Goal: Task Accomplishment & Management: Use online tool/utility

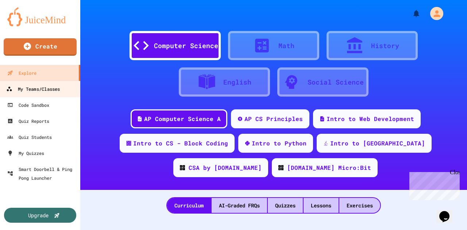
click at [50, 90] on div "My Teams/Classes" at bounding box center [33, 89] width 54 height 9
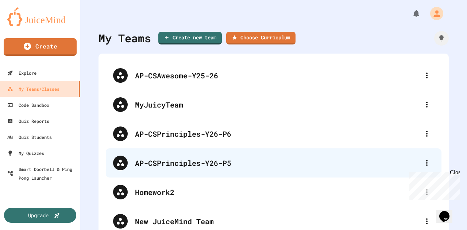
click at [198, 162] on div "AP-CSPrinciples-Y26-P5" at bounding box center [277, 162] width 284 height 11
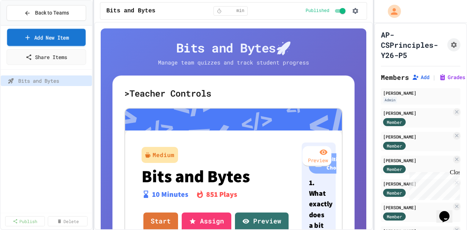
click at [59, 40] on link "Add New Item" at bounding box center [46, 37] width 79 height 17
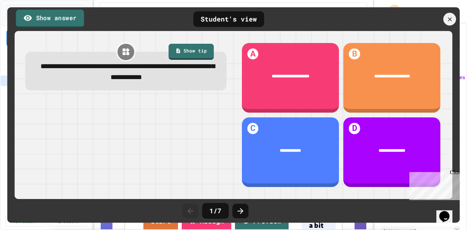
click at [54, 21] on link "Show answer" at bounding box center [50, 18] width 68 height 18
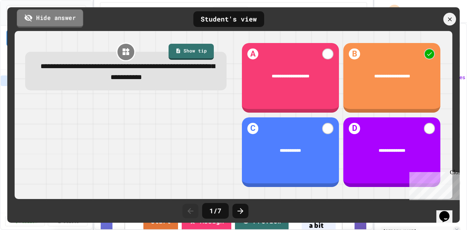
click at [55, 20] on link "Hide answer" at bounding box center [50, 18] width 66 height 18
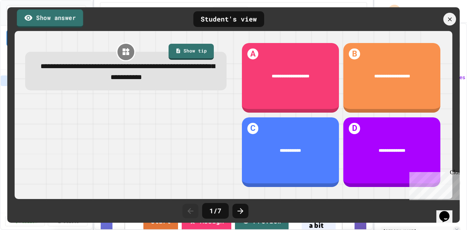
click at [55, 20] on link "Show answer" at bounding box center [50, 18] width 66 height 18
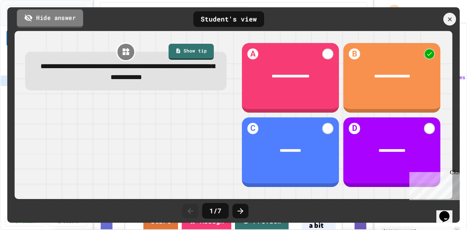
click at [72, 21] on link "Hide answer" at bounding box center [50, 18] width 66 height 18
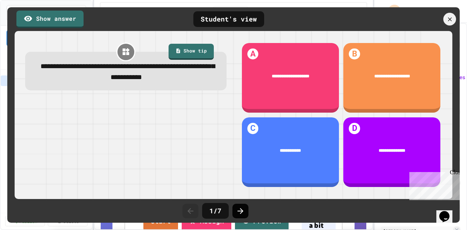
click at [241, 207] on icon at bounding box center [240, 211] width 9 height 9
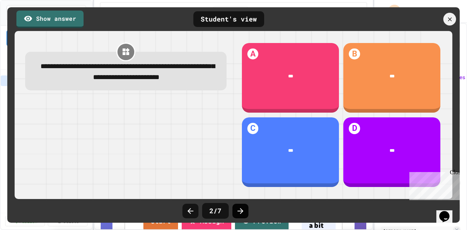
click at [240, 209] on icon at bounding box center [240, 211] width 9 height 9
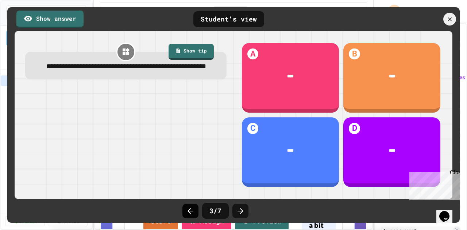
click at [194, 212] on icon at bounding box center [190, 211] width 9 height 9
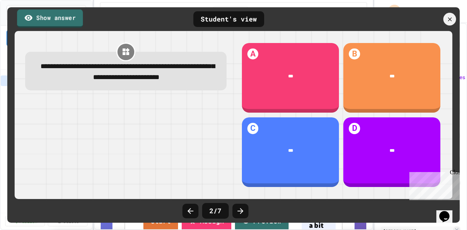
click at [50, 12] on link "Show answer" at bounding box center [50, 18] width 66 height 18
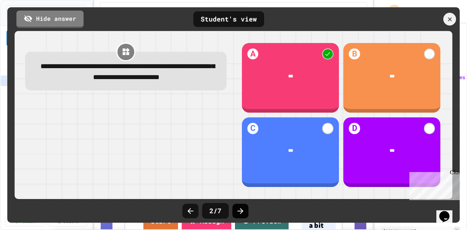
click at [240, 211] on icon at bounding box center [240, 211] width 9 height 9
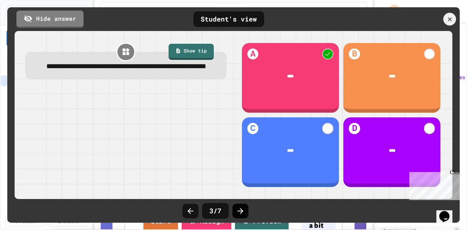
click at [238, 211] on icon at bounding box center [240, 211] width 6 height 6
click at [240, 212] on icon at bounding box center [240, 211] width 9 height 9
click at [244, 210] on icon at bounding box center [240, 211] width 9 height 9
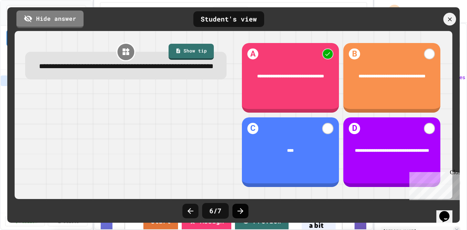
click at [239, 213] on icon at bounding box center [240, 211] width 9 height 9
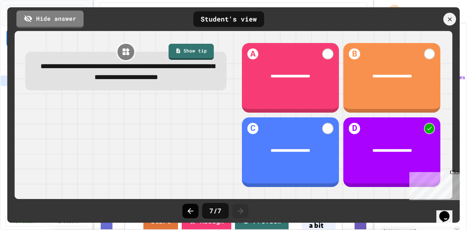
click at [188, 213] on icon at bounding box center [190, 211] width 9 height 9
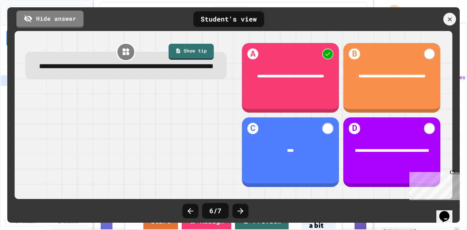
click at [188, 213] on icon at bounding box center [190, 211] width 9 height 9
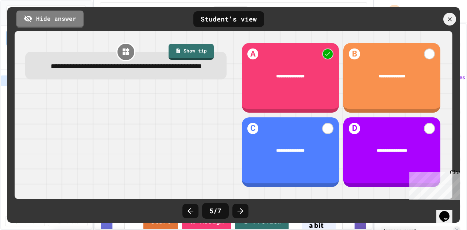
click at [188, 213] on icon at bounding box center [190, 211] width 9 height 9
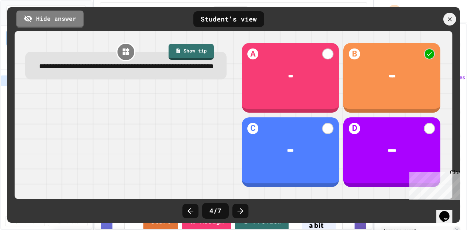
click at [188, 213] on icon at bounding box center [190, 211] width 9 height 9
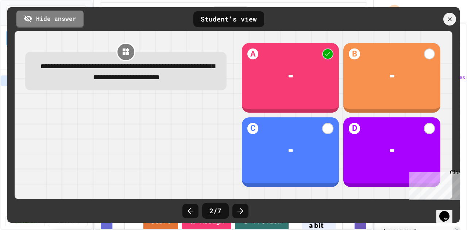
click at [188, 213] on icon at bounding box center [190, 211] width 9 height 9
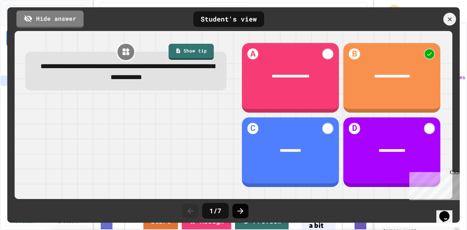
click at [240, 214] on icon at bounding box center [240, 211] width 9 height 9
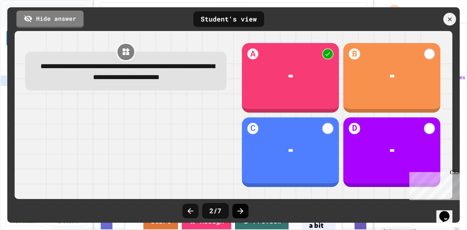
click at [239, 214] on icon at bounding box center [240, 211] width 9 height 9
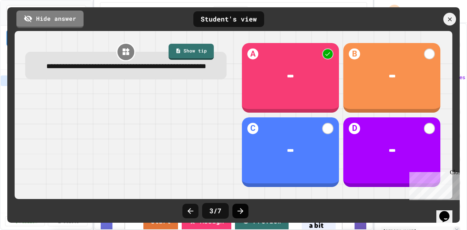
click at [239, 214] on icon at bounding box center [240, 211] width 9 height 9
click at [190, 210] on icon at bounding box center [190, 211] width 9 height 9
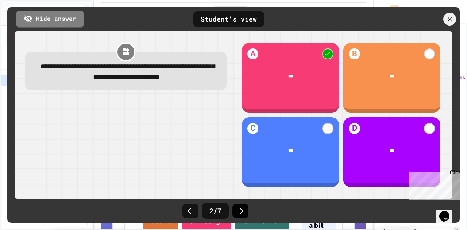
click at [242, 210] on icon at bounding box center [240, 211] width 9 height 9
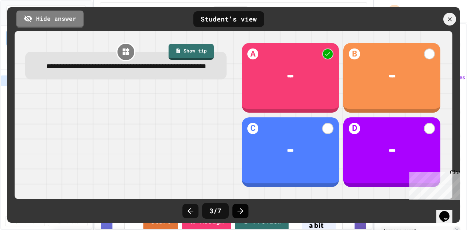
click at [241, 210] on icon at bounding box center [240, 211] width 9 height 9
click at [241, 211] on icon at bounding box center [240, 211] width 6 height 6
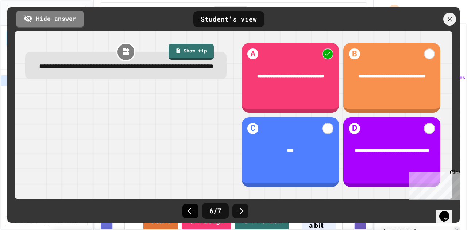
click at [191, 210] on icon at bounding box center [190, 211] width 9 height 9
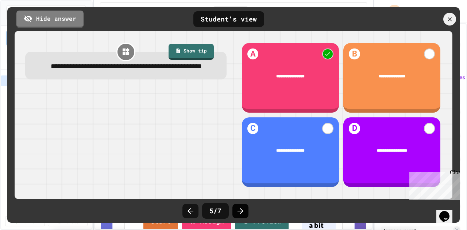
click at [240, 214] on icon at bounding box center [240, 211] width 9 height 9
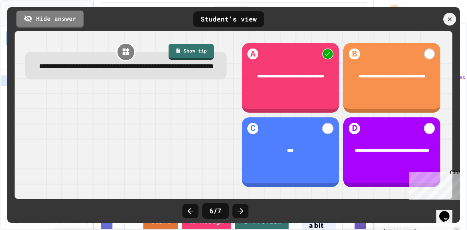
click at [240, 214] on icon at bounding box center [240, 211] width 9 height 9
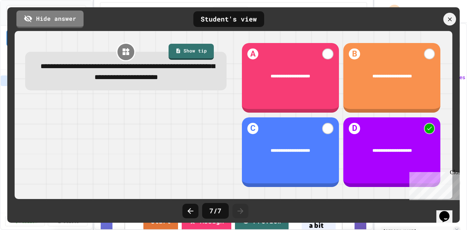
click at [240, 214] on icon at bounding box center [240, 211] width 9 height 9
click at [453, 20] on icon at bounding box center [449, 19] width 8 height 8
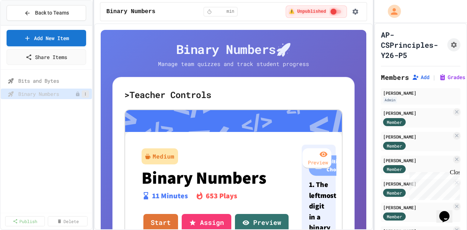
click at [85, 92] on icon at bounding box center [85, 94] width 4 height 4
click at [66, 123] on button "Publish" at bounding box center [66, 119] width 46 height 13
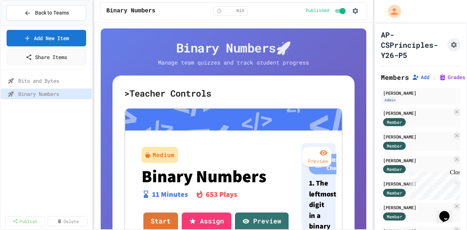
click at [46, 117] on div "Bits and Bytes Binary Numbers" at bounding box center [46, 142] width 91 height 139
click at [85, 93] on icon at bounding box center [85, 94] width 4 height 4
click at [66, 120] on button "Unpublish" at bounding box center [66, 119] width 46 height 13
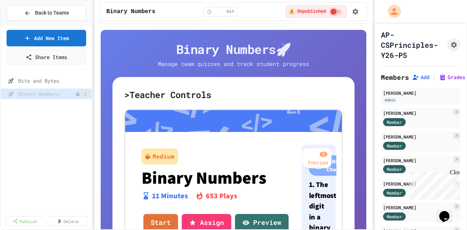
click at [86, 93] on icon at bounding box center [85, 94] width 4 height 4
click at [71, 117] on button "Publish" at bounding box center [66, 119] width 46 height 13
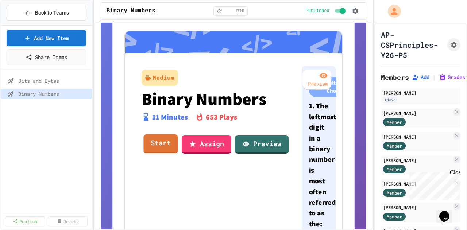
scroll to position [36, 0]
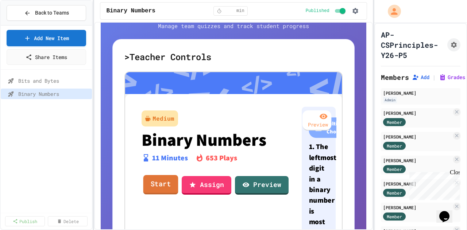
click at [162, 190] on link "Start" at bounding box center [160, 185] width 35 height 20
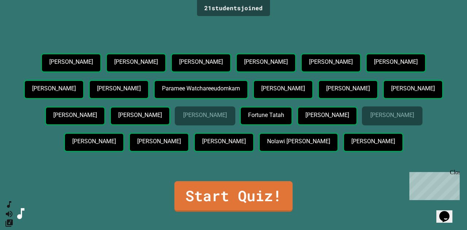
scroll to position [15, 0]
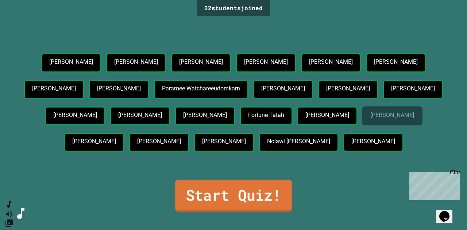
click at [236, 203] on link "Start Quiz!" at bounding box center [233, 196] width 117 height 32
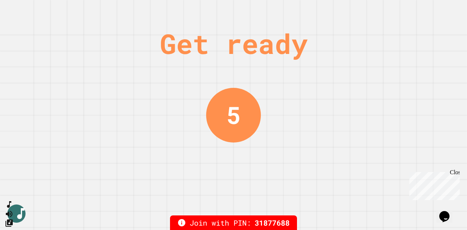
scroll to position [0, 0]
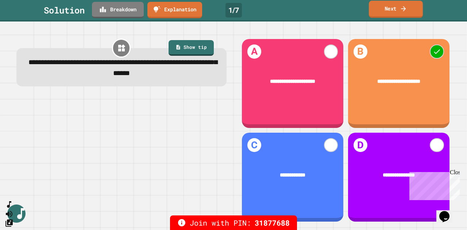
click at [386, 8] on link "Next" at bounding box center [396, 9] width 54 height 17
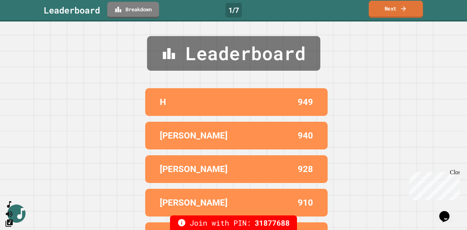
click at [382, 4] on link "Next" at bounding box center [396, 9] width 54 height 17
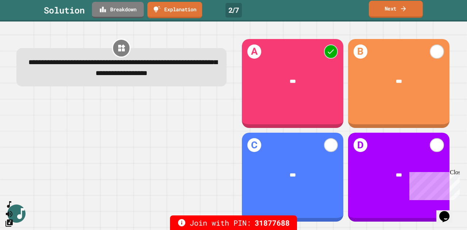
click at [395, 14] on link "Next" at bounding box center [396, 9] width 54 height 17
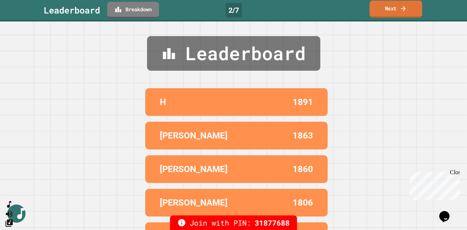
click at [404, 7] on icon at bounding box center [403, 8] width 5 height 5
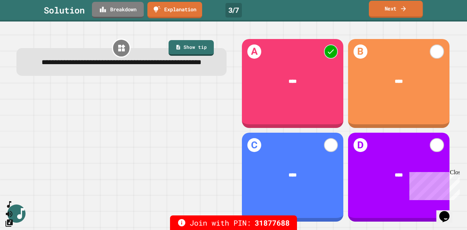
click at [392, 7] on link "Next" at bounding box center [396, 9] width 54 height 17
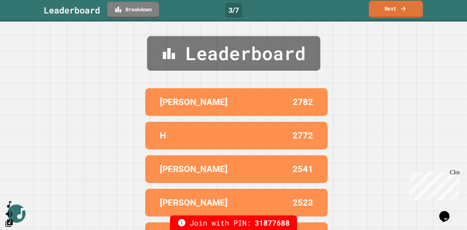
click at [403, 8] on icon at bounding box center [403, 8] width 5 height 5
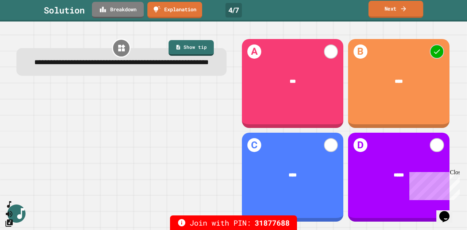
click at [384, 7] on link "Next" at bounding box center [395, 9] width 55 height 17
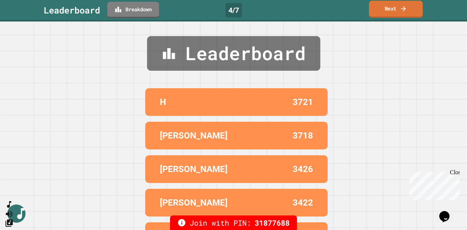
click at [386, 12] on link "Next" at bounding box center [396, 9] width 54 height 17
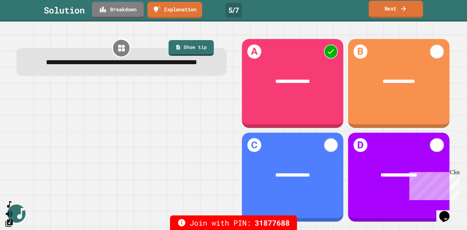
click at [390, 6] on link "Next" at bounding box center [396, 9] width 54 height 17
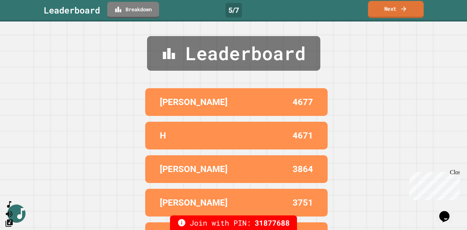
click at [395, 11] on link "Next" at bounding box center [396, 9] width 56 height 17
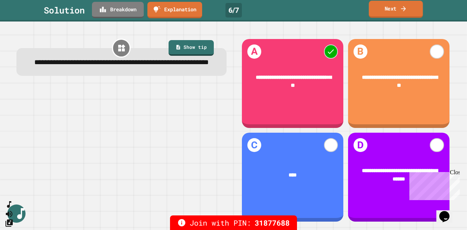
click at [389, 7] on link "Next" at bounding box center [396, 9] width 54 height 17
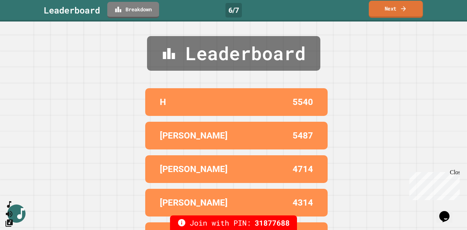
click at [397, 9] on link "Next" at bounding box center [396, 9] width 54 height 17
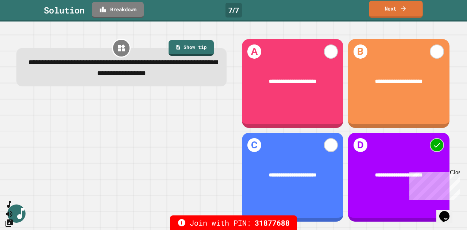
click at [393, 12] on link "Next" at bounding box center [396, 9] width 54 height 17
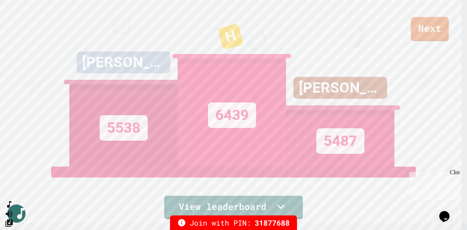
click at [422, 33] on link "Next" at bounding box center [429, 29] width 38 height 24
